Goal: Communication & Community: Answer question/provide support

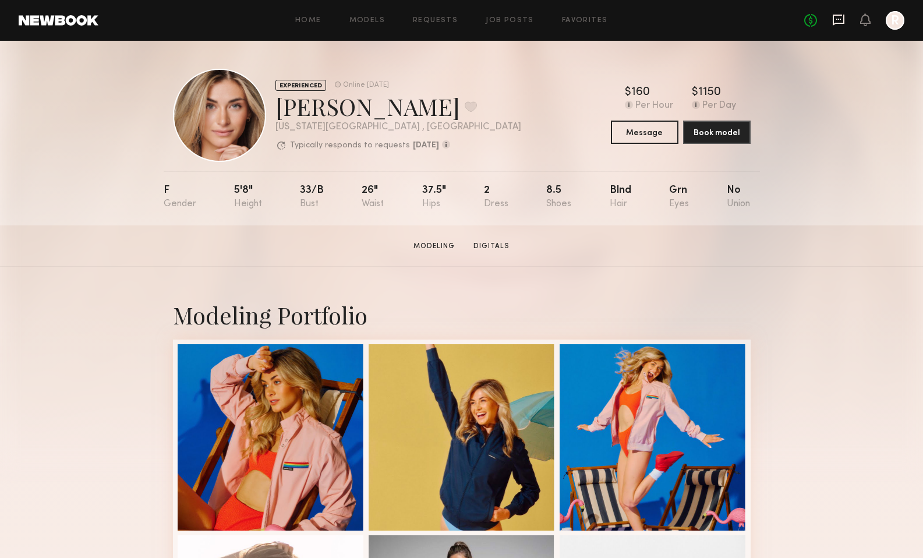
click at [834, 20] on icon at bounding box center [838, 19] width 13 height 13
click at [836, 20] on icon at bounding box center [838, 19] width 5 height 1
click at [835, 23] on icon at bounding box center [838, 20] width 12 height 11
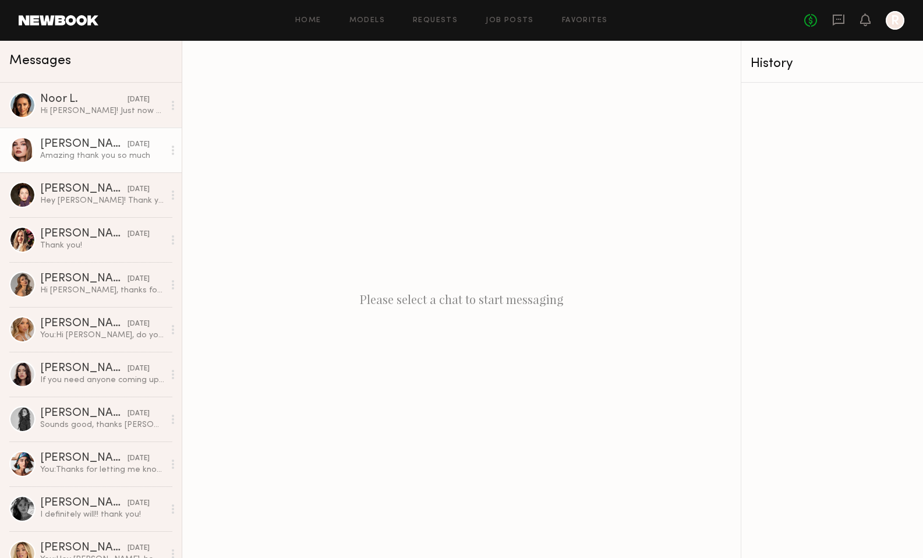
click at [70, 155] on div "Amazing thank you so much" at bounding box center [102, 155] width 124 height 11
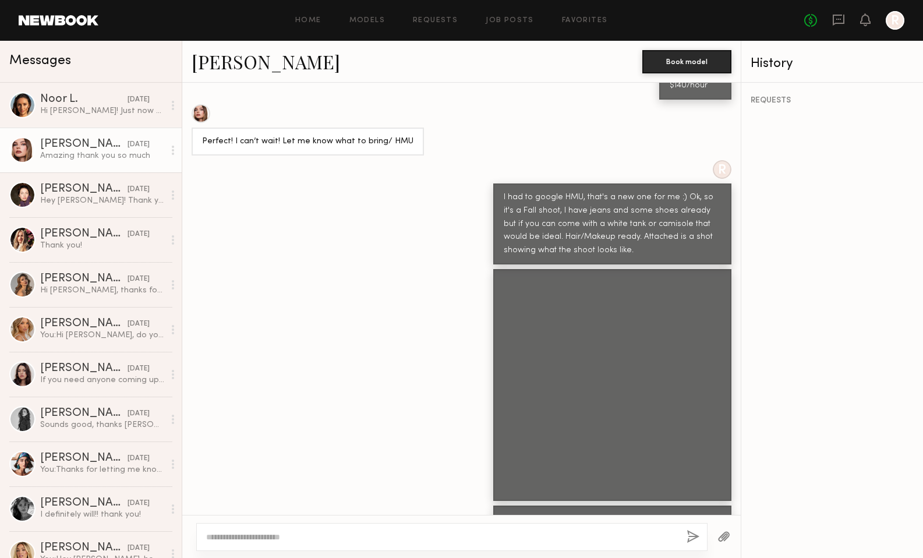
scroll to position [511, 0]
